Goal: Task Accomplishment & Management: Manage account settings

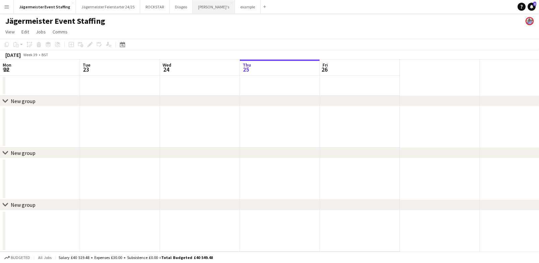
click at [196, 8] on button "[PERSON_NAME]'s Close" at bounding box center [214, 6] width 42 height 13
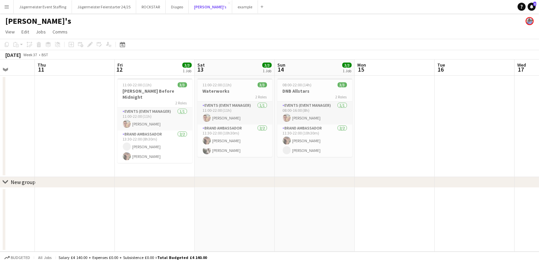
scroll to position [0, 186]
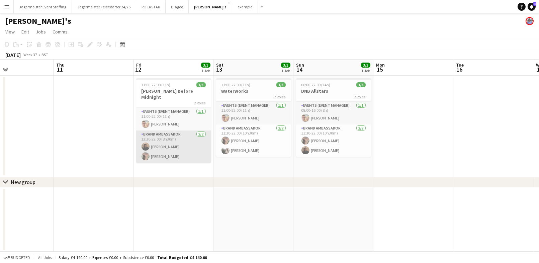
click at [172, 152] on app-card-role "Brand Ambassador [DATE] 13:30-22:00 (8h30m) [PERSON_NAME] [PERSON_NAME]" at bounding box center [173, 146] width 75 height 32
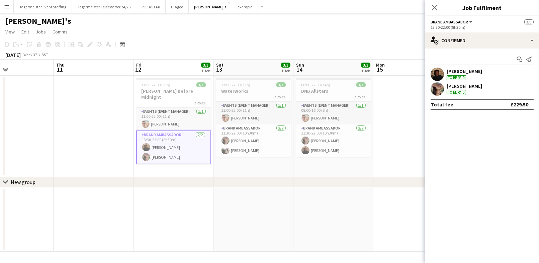
click at [502, 69] on div "[PERSON_NAME] To be paid" at bounding box center [482, 74] width 114 height 13
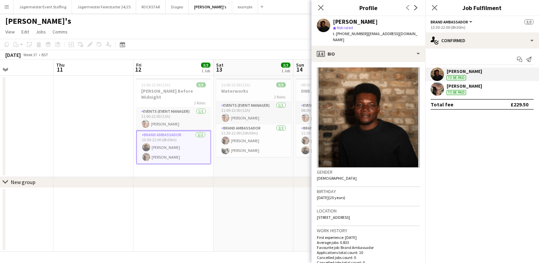
click at [313, 5] on div "Close pop-in" at bounding box center [320, 7] width 19 height 15
click at [322, 8] on icon at bounding box center [321, 7] width 6 height 6
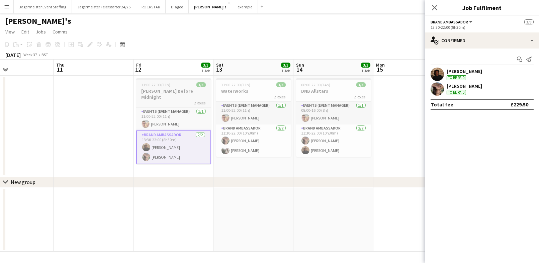
click at [157, 93] on h3 "[PERSON_NAME] Before Midnight" at bounding box center [173, 94] width 75 height 12
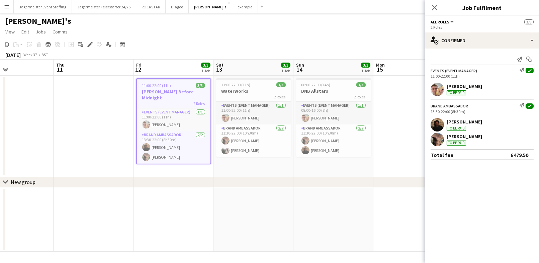
click at [495, 128] on div "[PERSON_NAME] To be paid" at bounding box center [482, 124] width 114 height 13
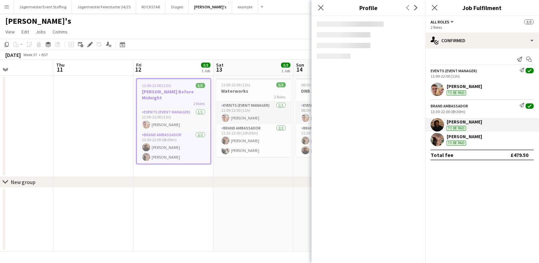
click at [509, 114] on div "Brand Ambassador Send notification check 13:30-22:00 (8h30m) [PERSON_NAME] To b…" at bounding box center [482, 122] width 114 height 47
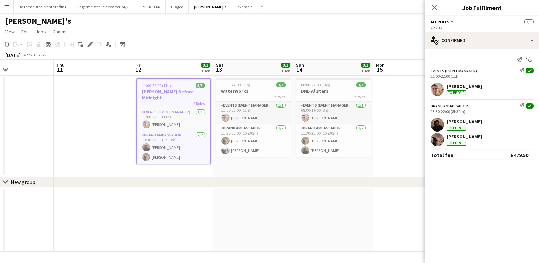
click at [531, 105] on icon "check" at bounding box center [530, 106] width 4 height 4
